Goal: Information Seeking & Learning: Stay updated

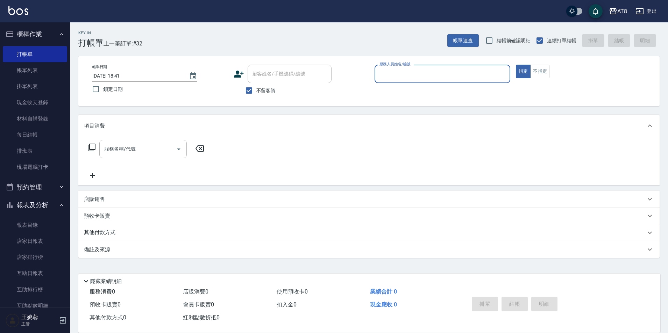
scroll to position [5, 0]
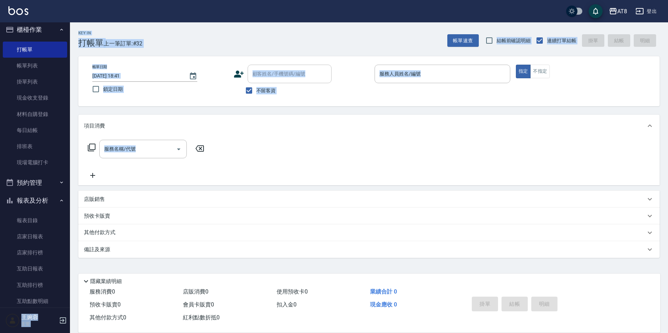
drag, startPoint x: 72, startPoint y: 177, endPoint x: 70, endPoint y: 185, distance: 8.2
click at [69, 191] on div "AT8 登出 櫃檯作業 打帳單 帳單列表 掛單列表 現金收支登錄 材料自購登錄 每日結帳 排班表 現場電腦打卡 預約管理 預約管理 單日預約紀錄 單週預約紀錄…" at bounding box center [334, 166] width 668 height 333
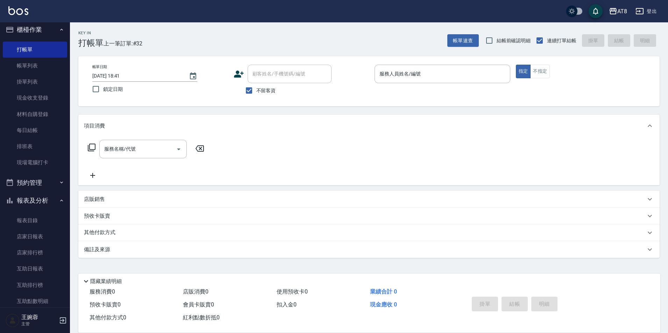
drag, startPoint x: 71, startPoint y: 177, endPoint x: 71, endPoint y: 188, distance: 10.5
click at [70, 190] on div "Key In 打帳單 上一筆訂單:#32 帳單速查 結帳前確認明細 連續打單結帳 掛單 結帳 明細 帳單日期 [DATE] 18:41 鎖定日期 顧客姓名/手…" at bounding box center [369, 177] width 598 height 310
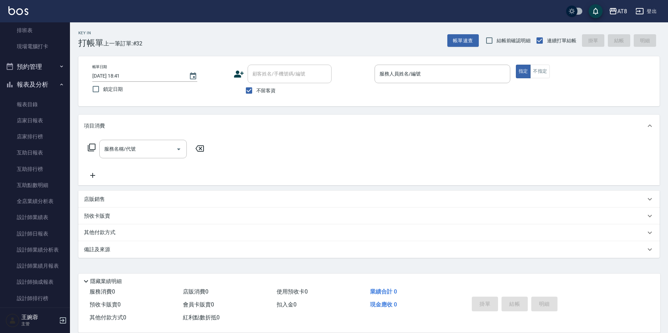
scroll to position [124, 0]
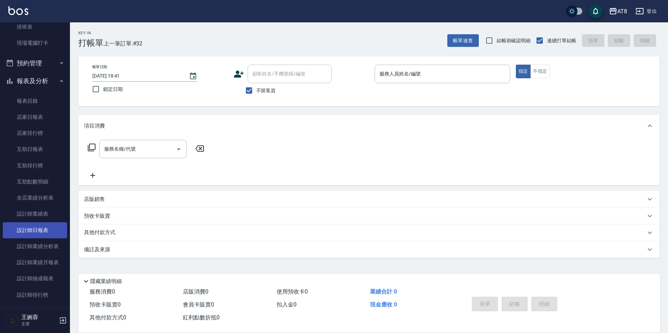
click at [40, 232] on link "設計師日報表" at bounding box center [35, 230] width 64 height 16
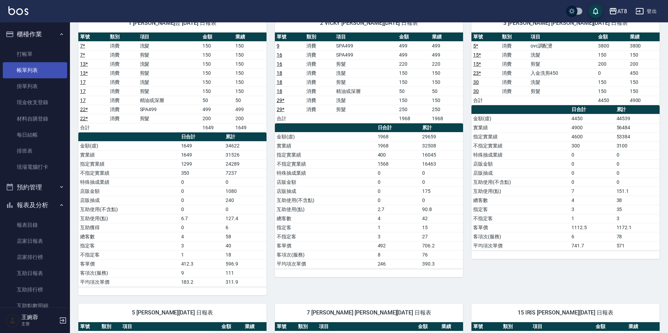
click at [47, 68] on link "帳單列表" at bounding box center [35, 70] width 64 height 16
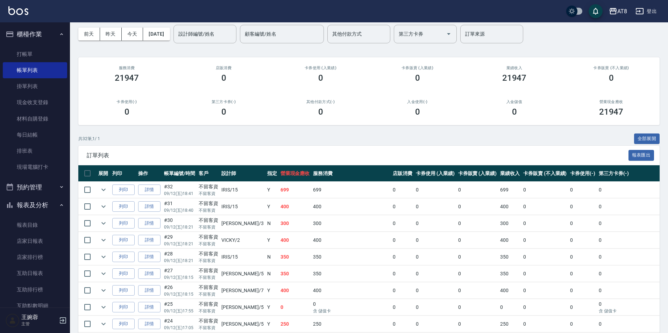
scroll to position [31, 0]
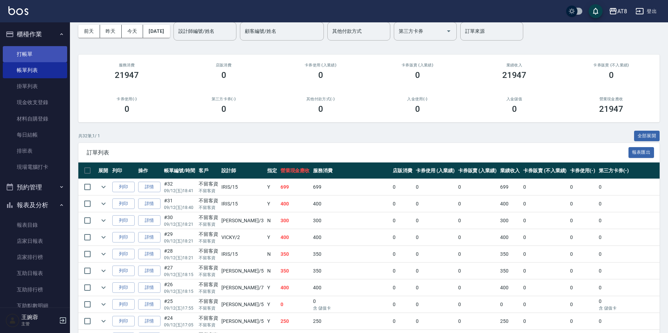
click at [32, 49] on link "打帳單" at bounding box center [35, 54] width 64 height 16
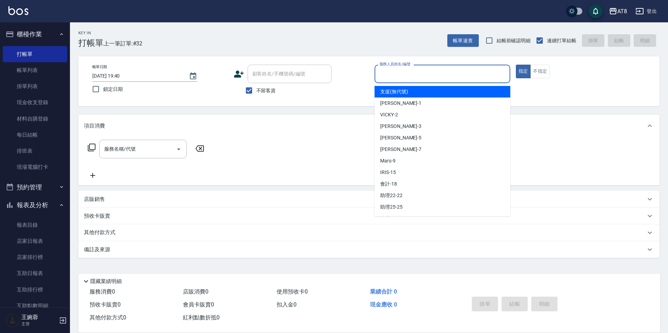
click at [430, 79] on input "服務人員姓名/編號" at bounding box center [442, 74] width 129 height 12
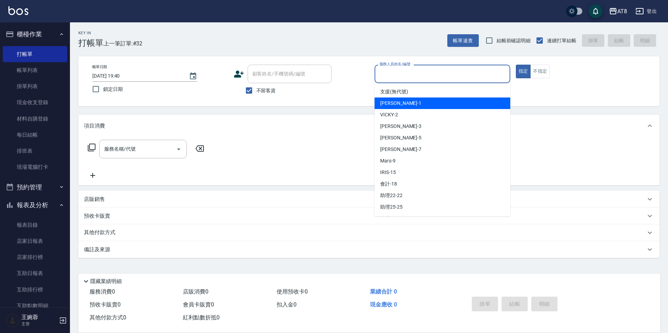
click at [422, 100] on div "YUKI -1" at bounding box center [442, 104] width 136 height 12
type input "YUKI-1"
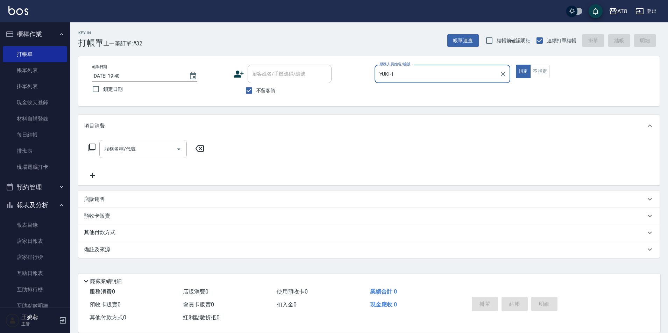
click at [516, 65] on button "指定" at bounding box center [523, 72] width 15 height 14
type button "true"
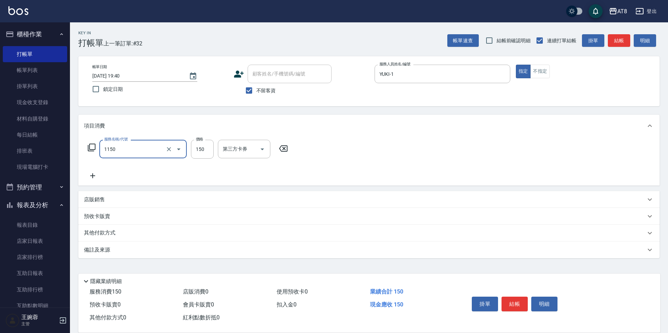
type input "洗髮(1150)"
type input "助理22-22"
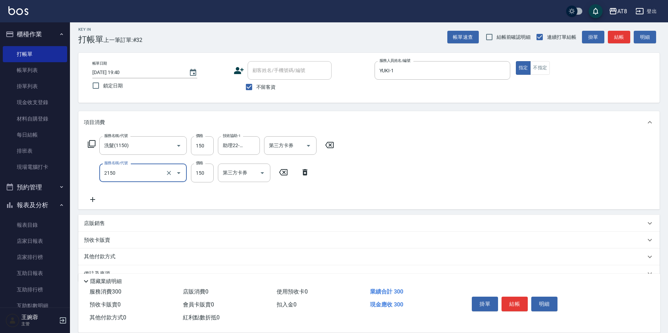
type input "剪髮(2150)"
click at [509, 298] on button "結帳" at bounding box center [514, 304] width 26 height 15
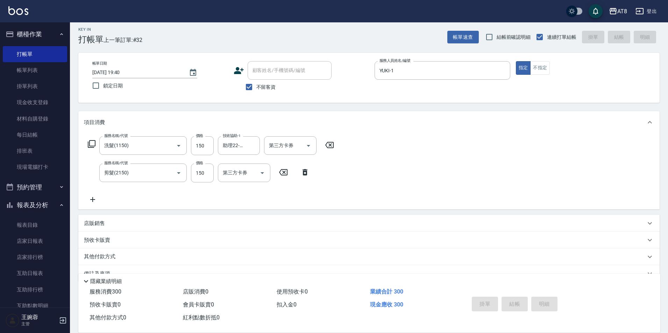
type input "2025/09/12 19:41"
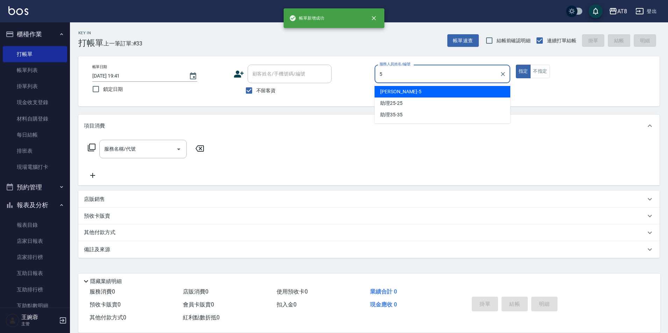
type input "HANK-5"
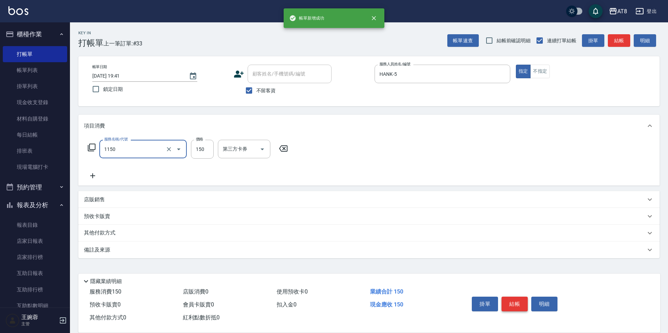
type input "洗髮(1150)"
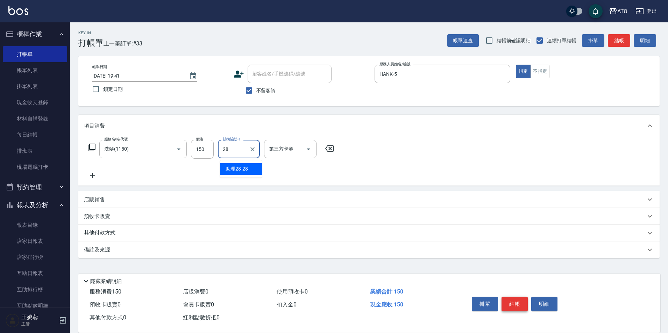
type input "助理28-28"
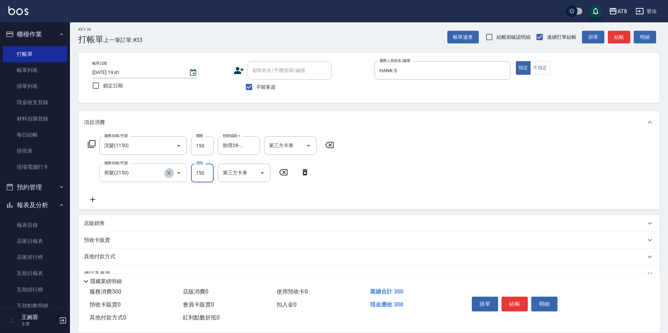
click at [167, 176] on icon "Clear" at bounding box center [168, 173] width 7 height 7
type input "剪髮(2150)"
type input "剪髮(2200)"
click at [509, 297] on button "結帳" at bounding box center [514, 304] width 26 height 15
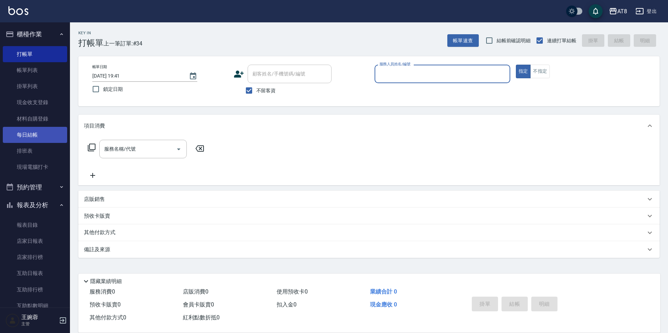
click at [43, 138] on link "每日結帳" at bounding box center [35, 135] width 64 height 16
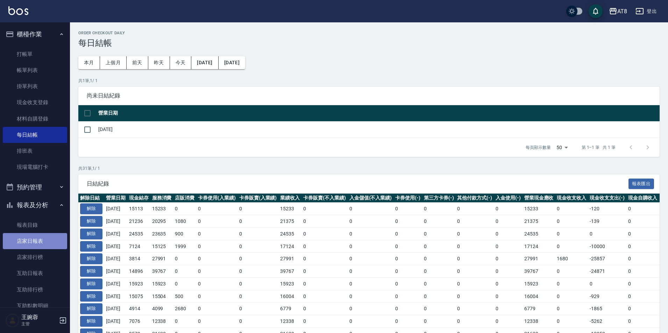
click at [35, 246] on link "店家日報表" at bounding box center [35, 241] width 64 height 16
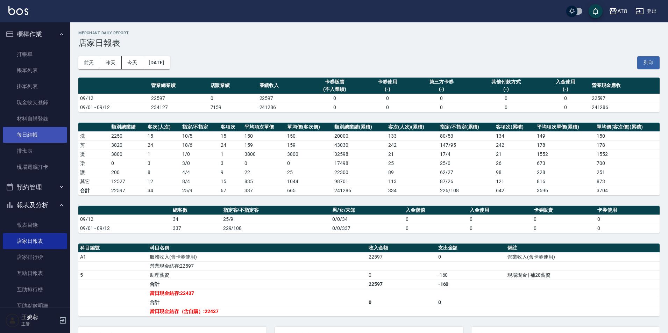
click at [22, 135] on link "每日結帳" at bounding box center [35, 135] width 64 height 16
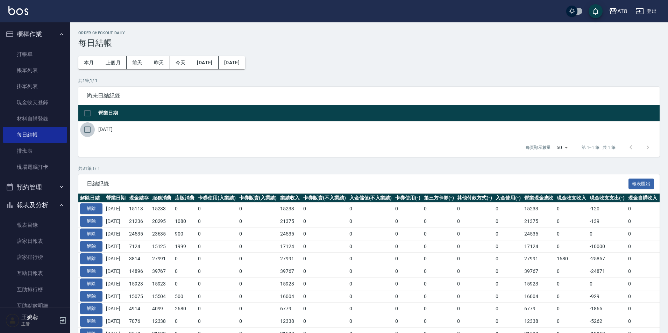
click at [92, 137] on input "checkbox" at bounding box center [87, 129] width 15 height 15
checkbox input "true"
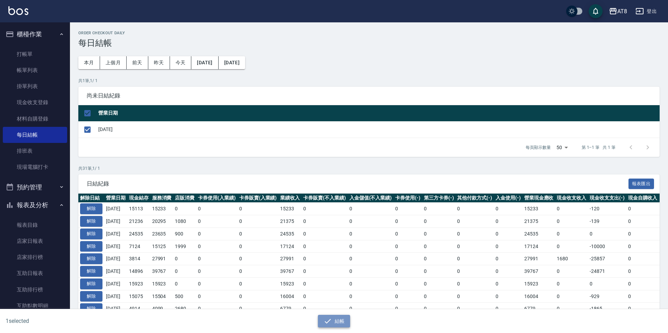
click at [330, 319] on icon "button" at bounding box center [327, 321] width 6 height 5
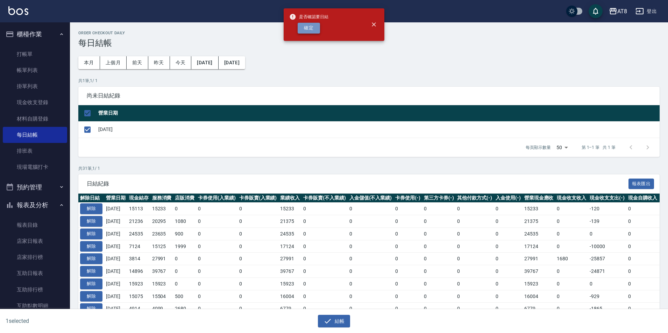
click at [302, 27] on button "確定" at bounding box center [309, 28] width 22 height 11
checkbox input "false"
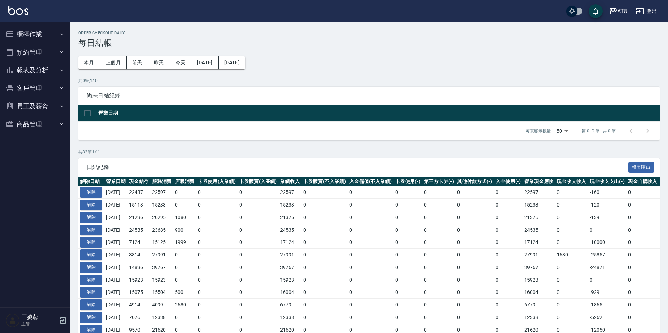
click at [30, 33] on button "櫃檯作業" at bounding box center [35, 34] width 64 height 18
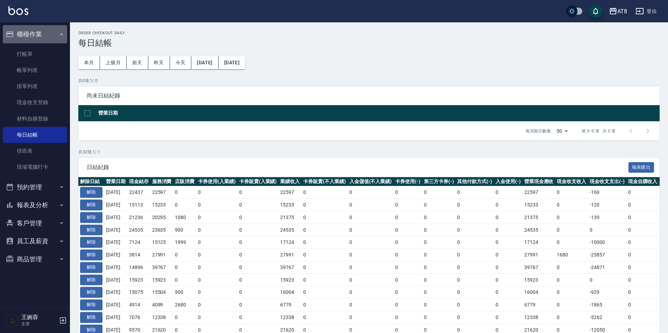
click at [30, 33] on button "櫃檯作業" at bounding box center [35, 34] width 64 height 18
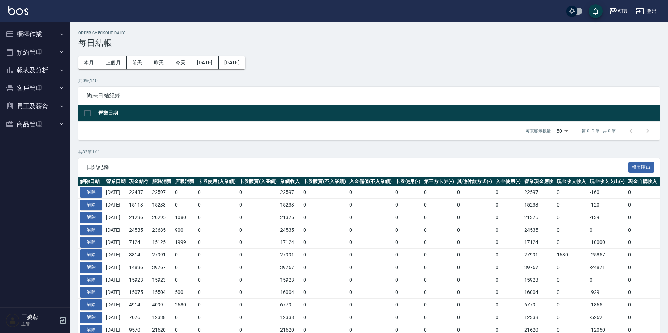
click at [33, 73] on button "報表及分析" at bounding box center [35, 70] width 64 height 18
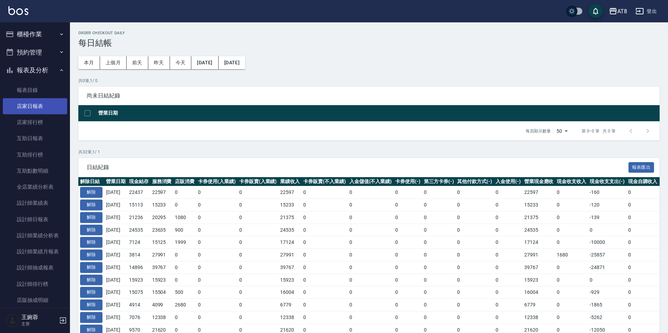
click at [42, 103] on link "店家日報表" at bounding box center [35, 106] width 64 height 16
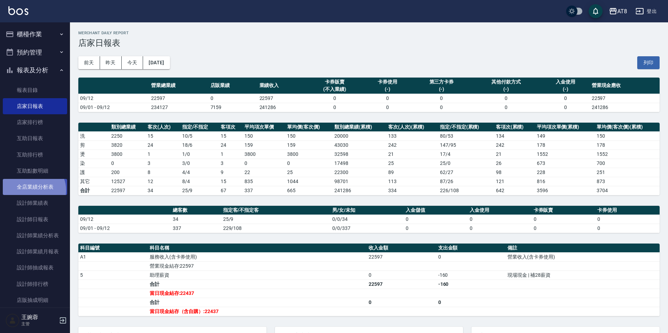
click at [33, 190] on link "全店業績分析表" at bounding box center [35, 187] width 64 height 16
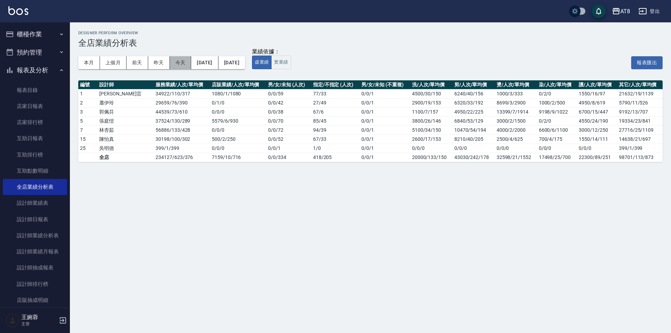
click at [184, 60] on button "今天" at bounding box center [181, 62] width 22 height 13
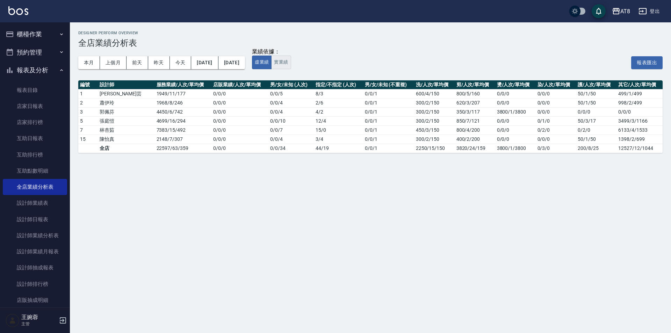
click at [291, 65] on button "實業績" at bounding box center [281, 63] width 20 height 14
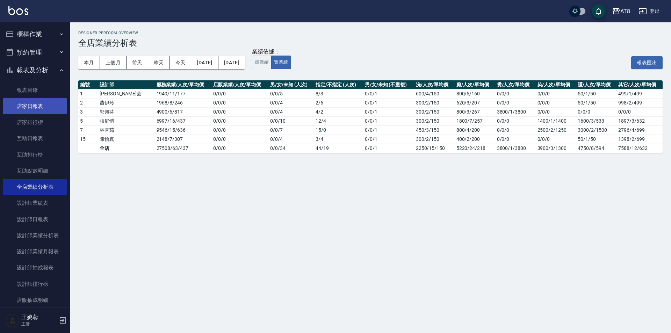
click at [38, 109] on link "店家日報表" at bounding box center [35, 106] width 64 height 16
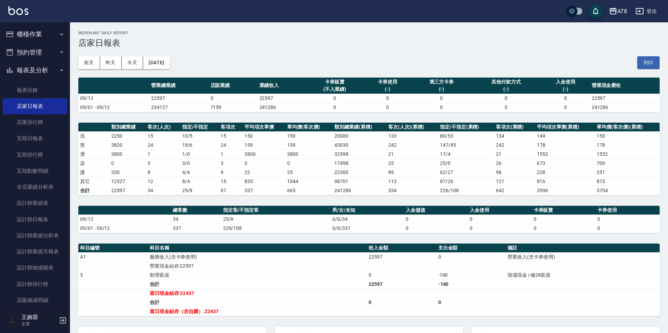
click at [44, 35] on button "櫃檯作業" at bounding box center [35, 34] width 64 height 18
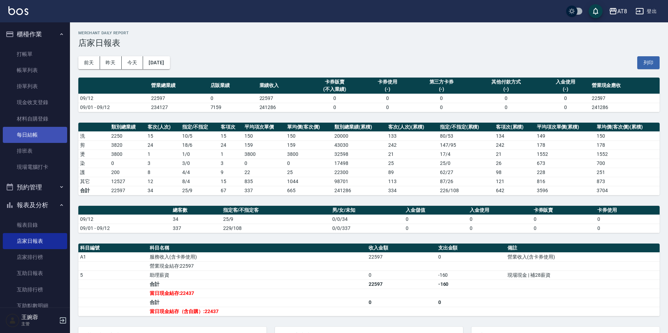
click at [27, 138] on link "每日結帳" at bounding box center [35, 135] width 64 height 16
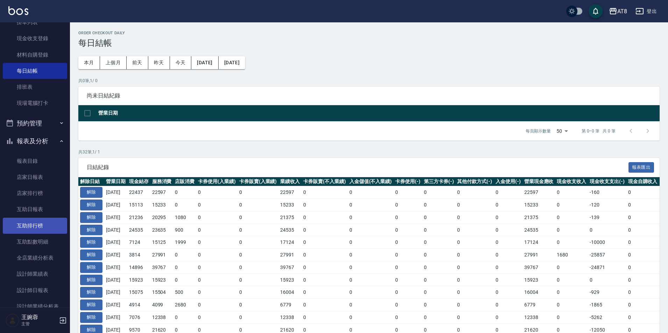
scroll to position [68, 0]
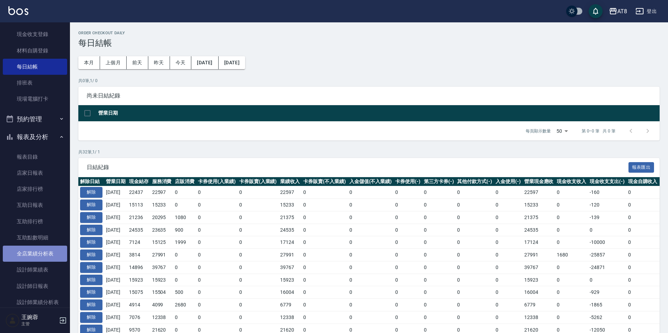
click at [47, 259] on link "全店業績分析表" at bounding box center [35, 254] width 64 height 16
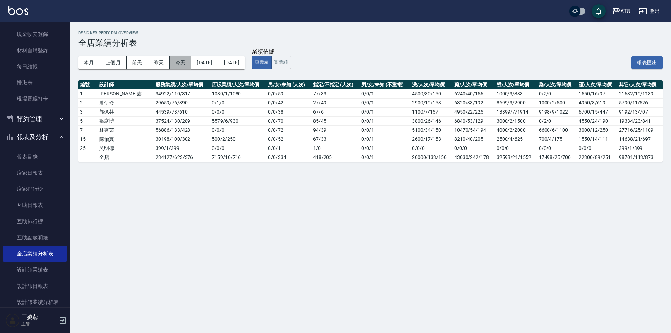
click at [176, 63] on button "今天" at bounding box center [181, 62] width 22 height 13
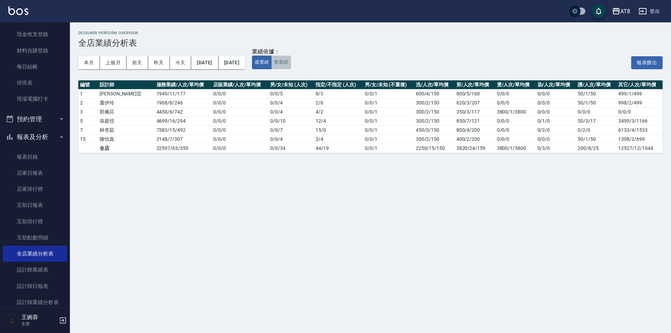
click at [291, 63] on button "實業績" at bounding box center [281, 63] width 20 height 14
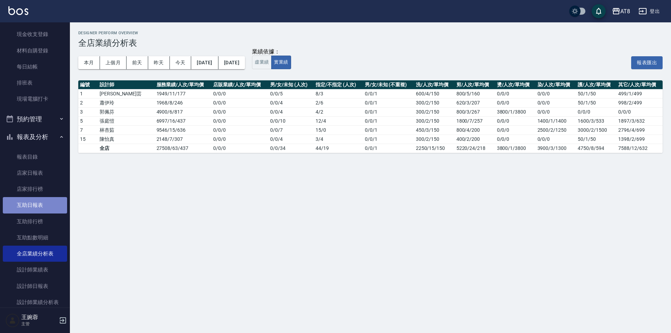
click at [56, 208] on link "互助日報表" at bounding box center [35, 205] width 64 height 16
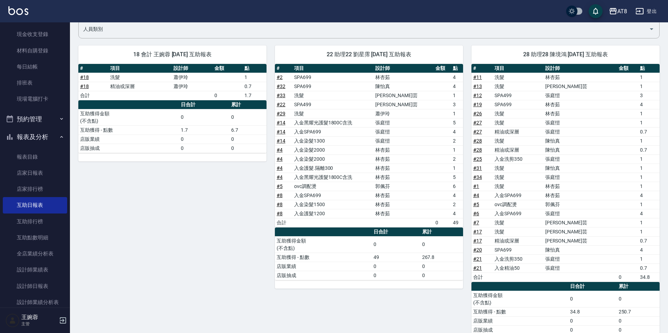
scroll to position [76, 0]
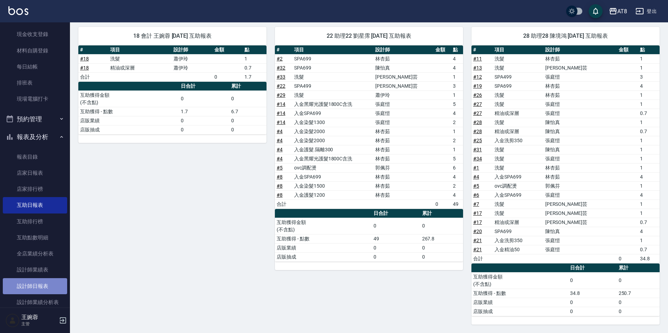
click at [36, 284] on link "設計師日報表" at bounding box center [35, 286] width 64 height 16
